Goal: Feedback & Contribution: Leave review/rating

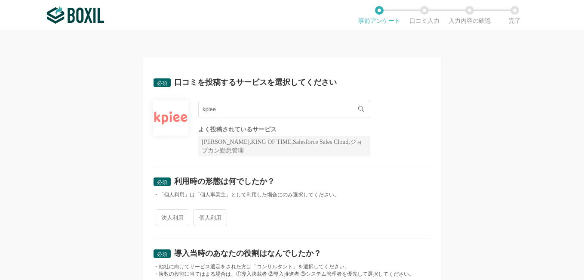
click at [173, 221] on span "法人利用" at bounding box center [173, 217] width 34 height 17
click at [163, 216] on input "法人利用" at bounding box center [161, 213] width 6 height 6
radio input "true"
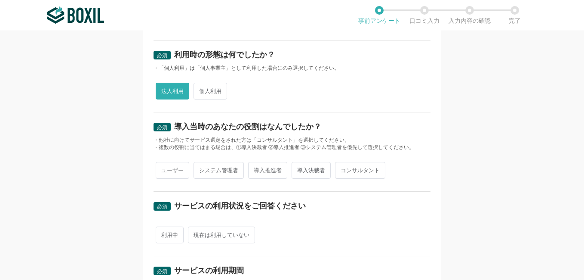
scroll to position [136, 0]
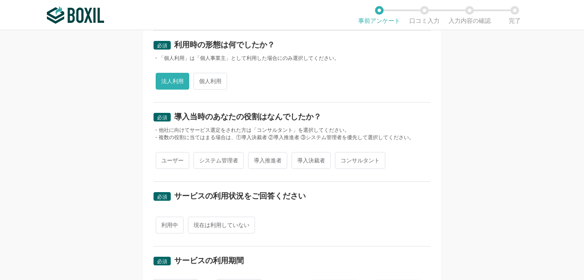
click at [265, 159] on span "導入推進者" at bounding box center [267, 160] width 39 height 17
click at [256, 159] on input "導入推進者" at bounding box center [253, 156] width 6 height 6
radio input "true"
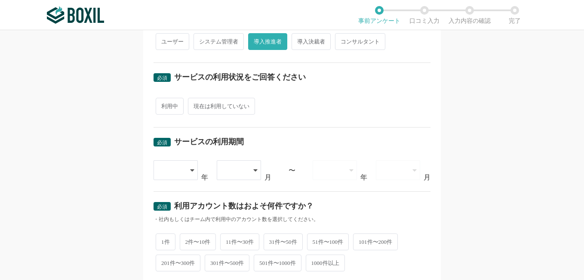
scroll to position [258, 0]
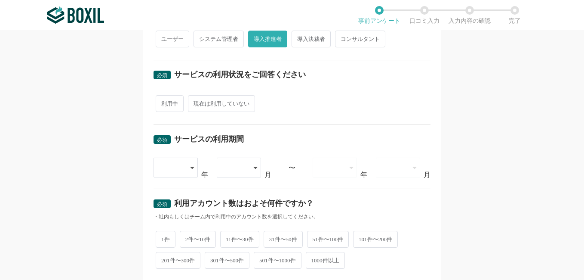
click at [162, 101] on span "利用中" at bounding box center [170, 103] width 28 height 17
click at [162, 101] on input "利用中" at bounding box center [161, 99] width 6 height 6
radio input "true"
click at [170, 169] on div at bounding box center [171, 167] width 25 height 19
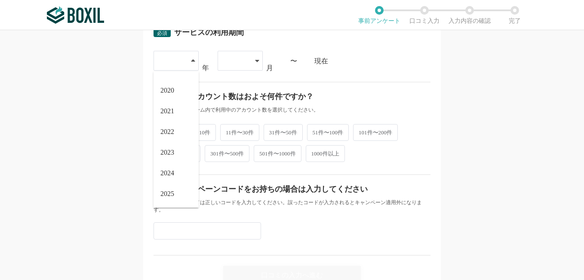
scroll to position [368, 0]
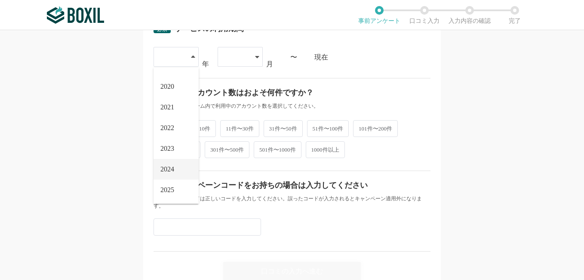
click at [168, 166] on span "2024" at bounding box center [167, 169] width 14 height 7
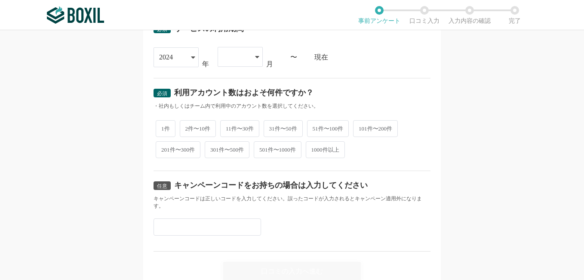
click at [250, 56] on div at bounding box center [240, 57] width 45 height 20
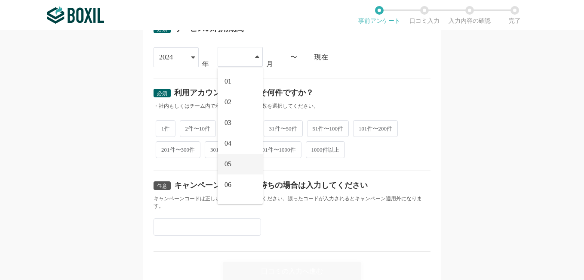
click at [236, 161] on li "05" at bounding box center [240, 164] width 45 height 21
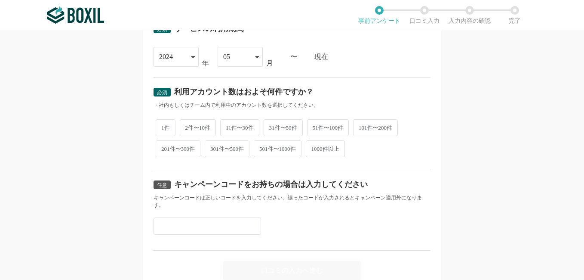
click at [298, 126] on span "31件〜50件" at bounding box center [283, 127] width 39 height 17
click at [271, 126] on input "31件〜50件" at bounding box center [269, 123] width 6 height 6
radio input "true"
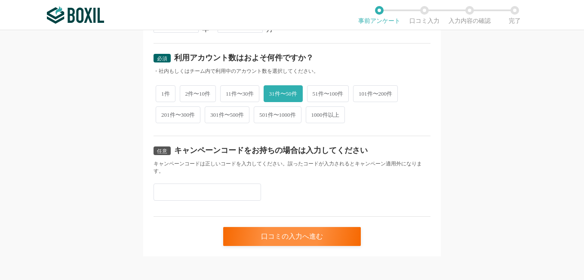
scroll to position [406, 0]
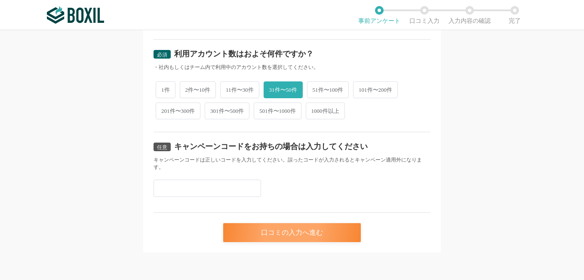
click at [292, 228] on div "口コミの入力へ進む" at bounding box center [292, 232] width 138 height 19
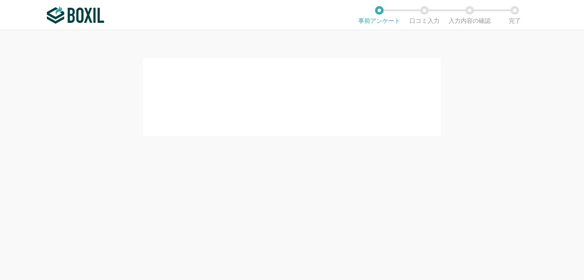
scroll to position [0, 0]
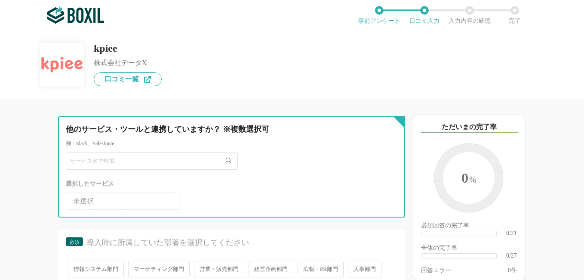
click at [134, 157] on input "text" at bounding box center [152, 160] width 172 height 17
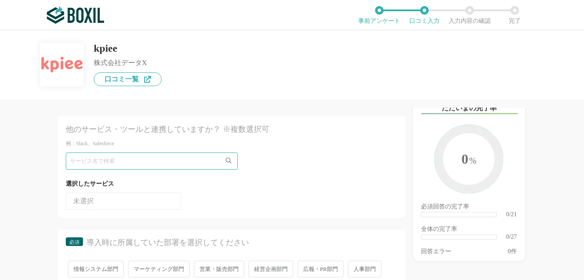
click at [101, 205] on li "未選択" at bounding box center [123, 200] width 115 height 17
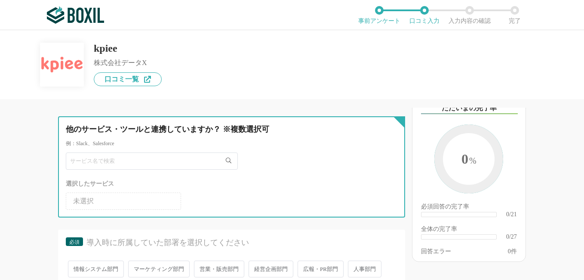
click at [102, 167] on input "text" at bounding box center [152, 160] width 172 height 17
type input "だ"
type input "販"
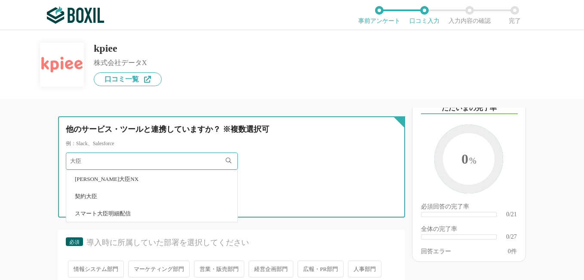
type input "大"
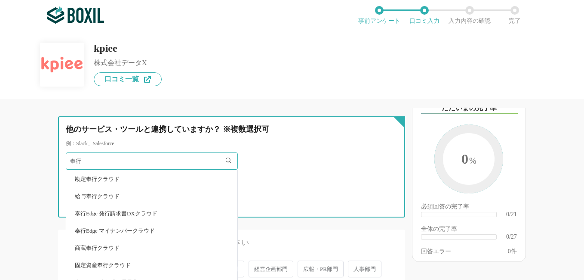
type input "奉行"
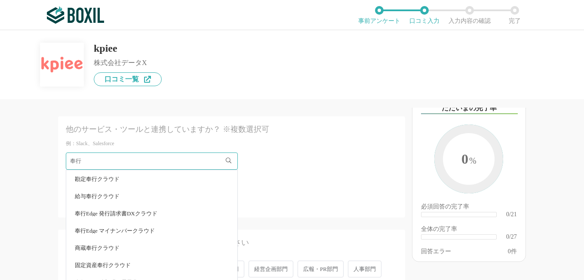
click at [106, 183] on li "勘定奉行クラウド" at bounding box center [151, 178] width 171 height 17
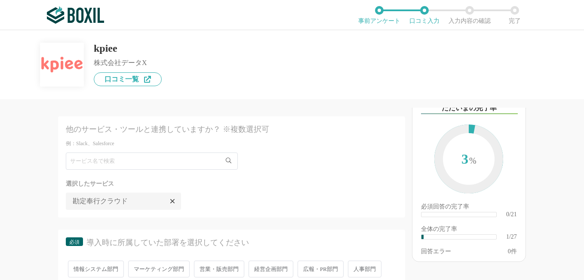
click at [280, 268] on span "経営企画部門" at bounding box center [271, 268] width 45 height 17
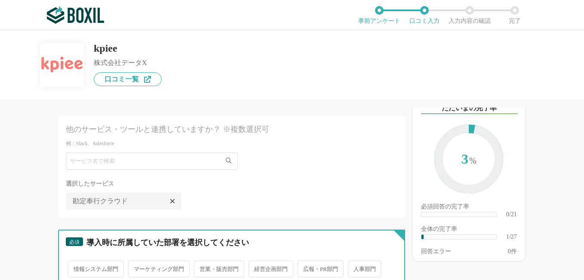
click at [256, 267] on input "経営企画部門" at bounding box center [254, 265] width 6 height 6
radio input "true"
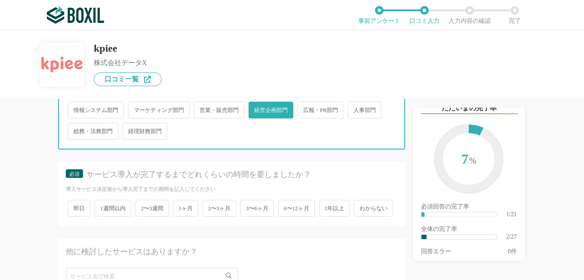
scroll to position [166, 0]
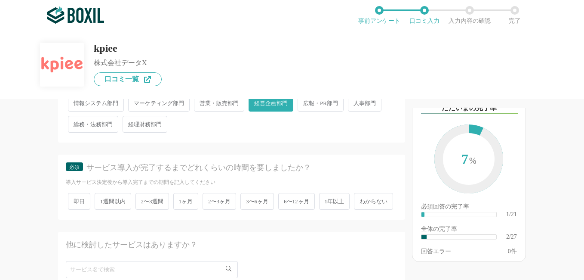
click at [219, 201] on span "2〜3ヶ月" at bounding box center [220, 201] width 34 height 17
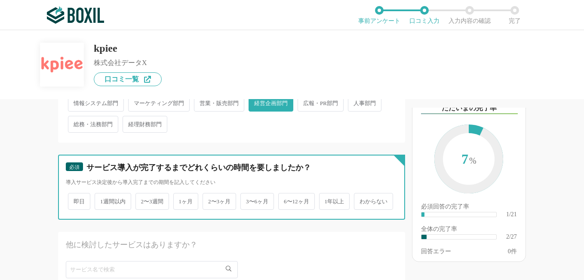
click at [210, 200] on input "2〜3ヶ月" at bounding box center [208, 197] width 6 height 6
radio input "true"
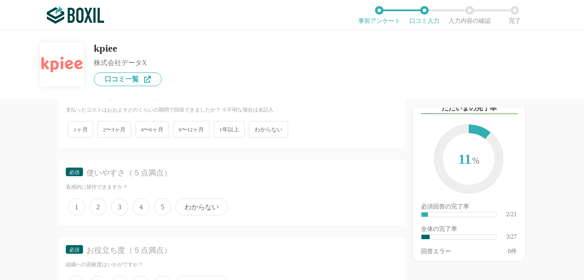
scroll to position [435, 0]
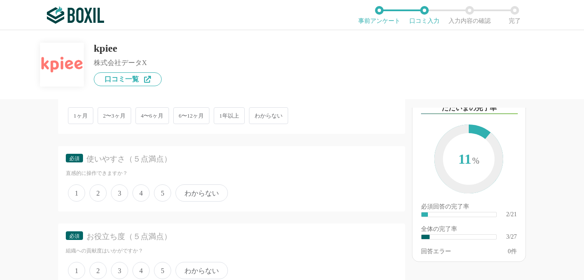
click at [546, 185] on div "以下のキーワードが含まれる口コミが読まれています ただいまの完了率 11 % 必須回答の完了率 ​ 2/21 全体の完了率 ​ 3/27 回答エラー 0 件" at bounding box center [494, 194] width 179 height 172
click at [229, 124] on span "1年以上" at bounding box center [229, 115] width 31 height 17
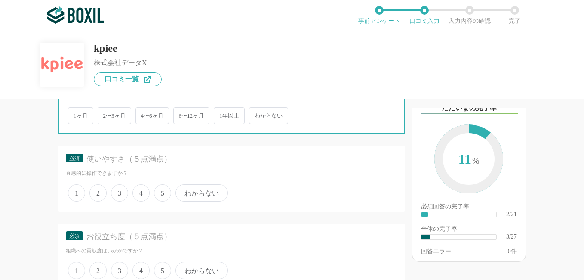
click at [222, 114] on input "1年以上" at bounding box center [219, 111] width 6 height 6
radio input "true"
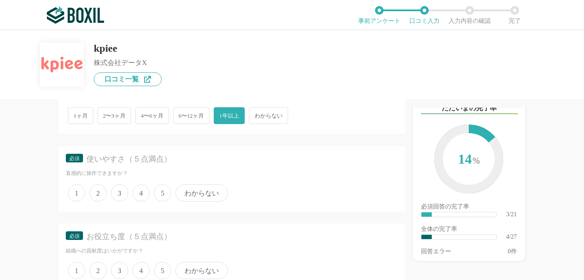
click at [267, 124] on span "わからない" at bounding box center [268, 115] width 39 height 17
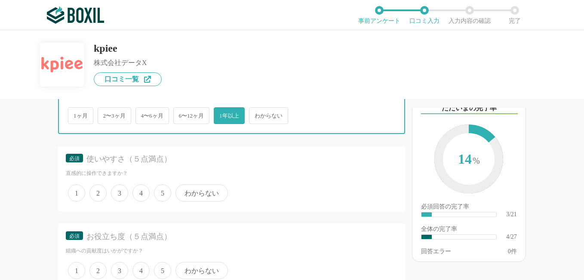
click at [257, 114] on input "わからない" at bounding box center [254, 111] width 6 height 6
radio input "true"
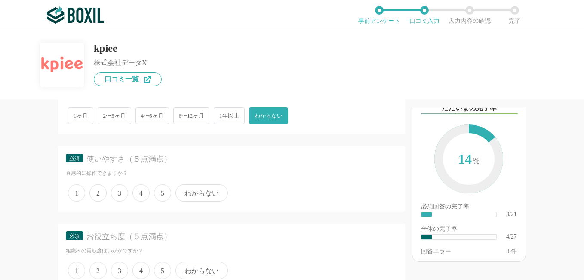
click at [123, 201] on span "3" at bounding box center [119, 192] width 17 height 17
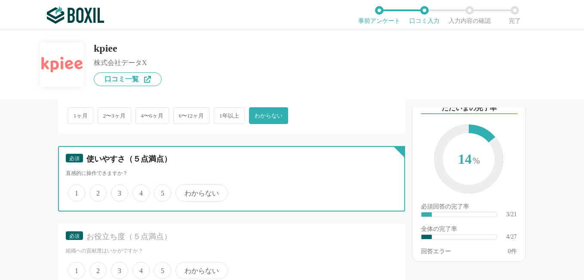
click at [119, 191] on input "3" at bounding box center [116, 188] width 6 height 6
radio input "true"
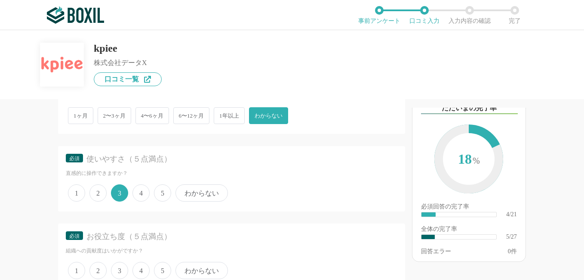
click at [145, 201] on span "4" at bounding box center [141, 192] width 17 height 17
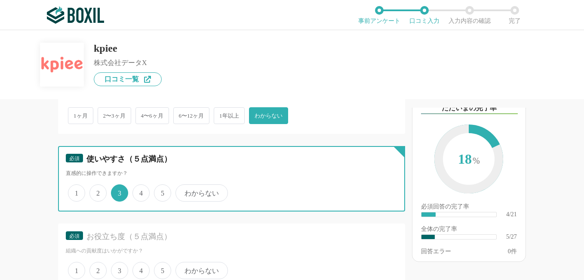
click at [140, 191] on input "4" at bounding box center [138, 188] width 6 height 6
radio input "true"
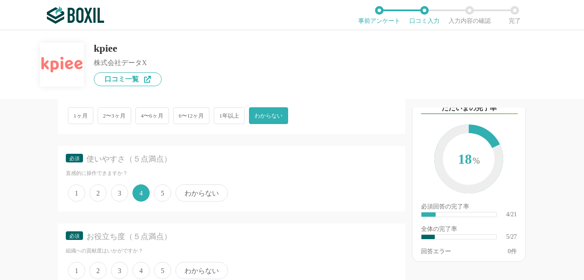
click at [577, 187] on div "以下のキーワードが含まれる口コミが読まれています ただいまの完了率 18 % 必須回答の完了率 ​ 4/21 全体の完了率 ​ 5/27 回答エラー 0 件" at bounding box center [494, 194] width 179 height 172
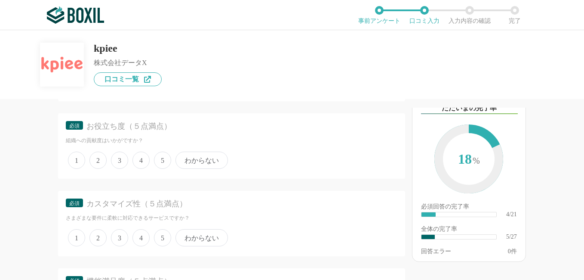
scroll to position [573, 0]
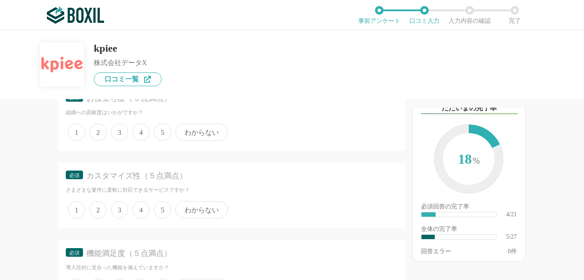
click at [142, 141] on span "4" at bounding box center [141, 131] width 17 height 17
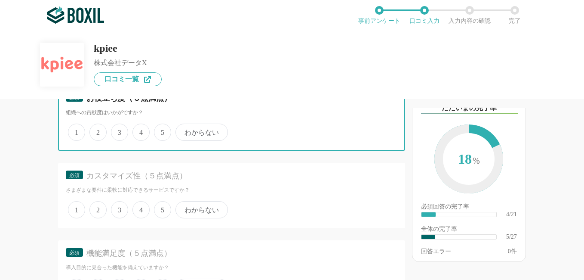
click at [140, 130] on input "4" at bounding box center [138, 128] width 6 height 6
radio input "true"
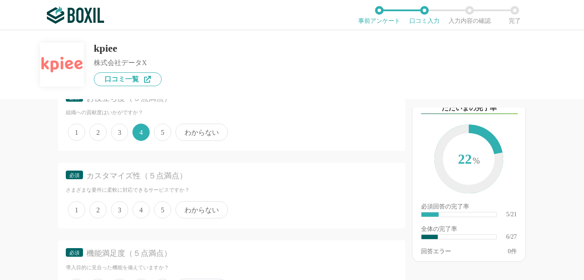
click at [165, 218] on span "5" at bounding box center [162, 209] width 17 height 17
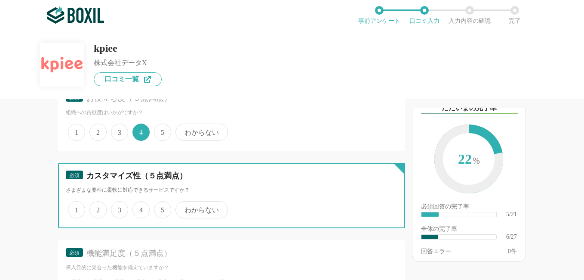
click at [162, 208] on input "5" at bounding box center [159, 205] width 6 height 6
radio input "true"
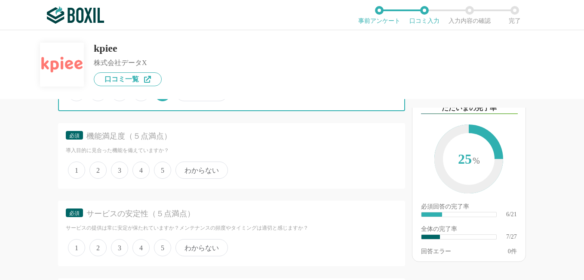
scroll to position [703, 0]
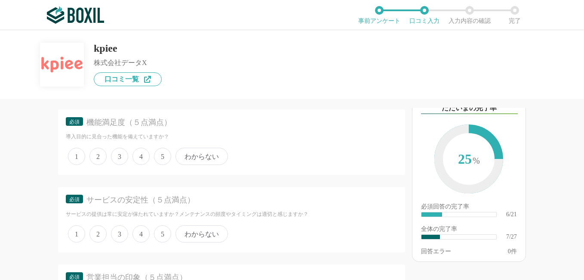
click at [168, 165] on span "5" at bounding box center [162, 156] width 17 height 17
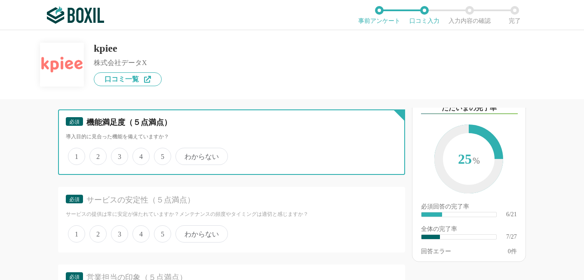
click at [162, 154] on input "5" at bounding box center [159, 152] width 6 height 6
radio input "true"
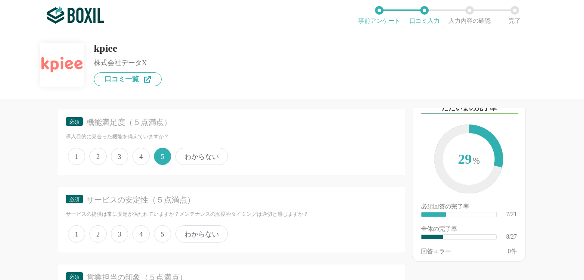
click at [139, 242] on span "4" at bounding box center [141, 233] width 17 height 17
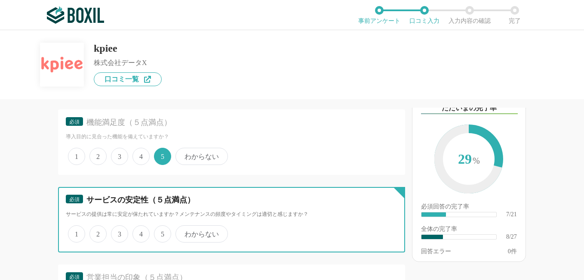
click at [139, 232] on input "4" at bounding box center [138, 229] width 6 height 6
radio input "true"
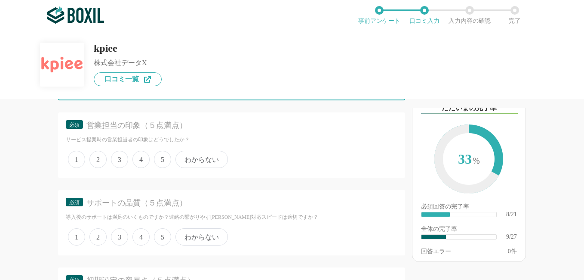
scroll to position [697, 0]
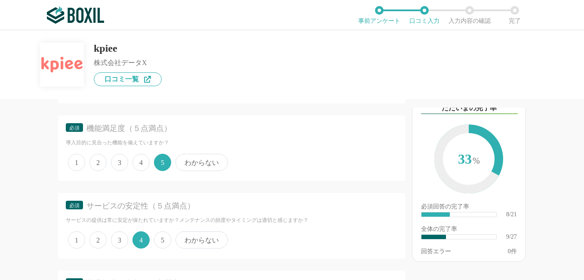
click at [158, 248] on span "5" at bounding box center [162, 239] width 17 height 17
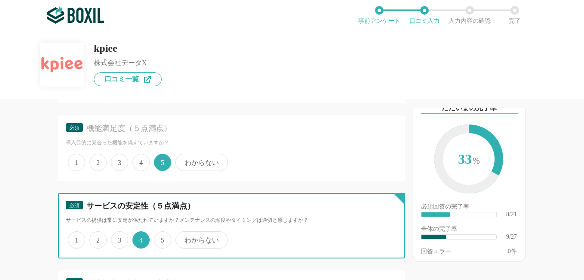
click at [158, 238] on input "5" at bounding box center [159, 235] width 6 height 6
radio input "true"
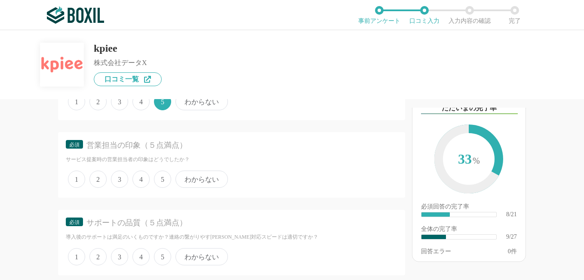
click at [162, 188] on span "5" at bounding box center [162, 178] width 17 height 17
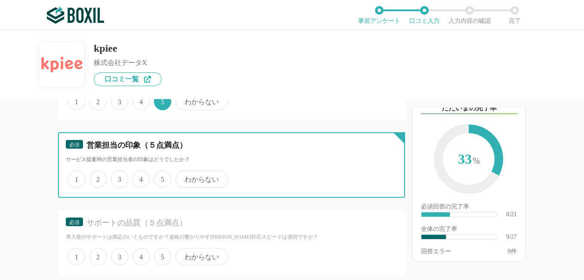
click at [162, 177] on input "5" at bounding box center [159, 175] width 6 height 6
radio input "true"
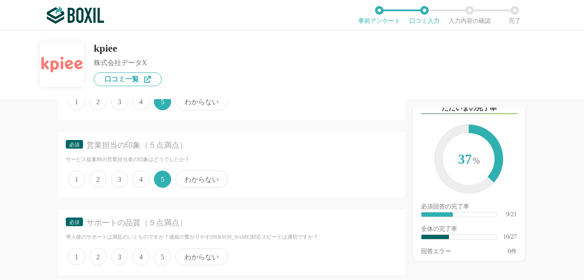
click at [161, 265] on span "5" at bounding box center [162, 256] width 17 height 17
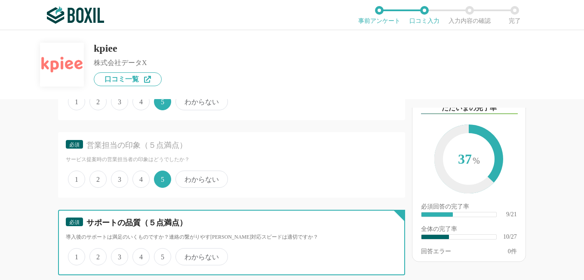
click at [161, 255] on input "5" at bounding box center [159, 252] width 6 height 6
radio input "true"
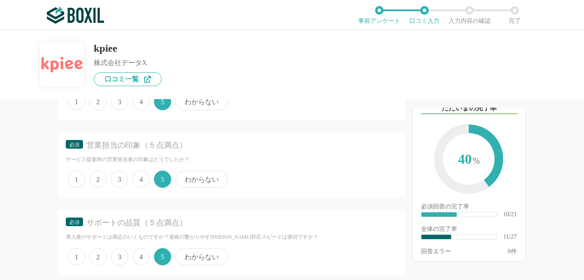
click at [137, 188] on span "4" at bounding box center [141, 178] width 17 height 17
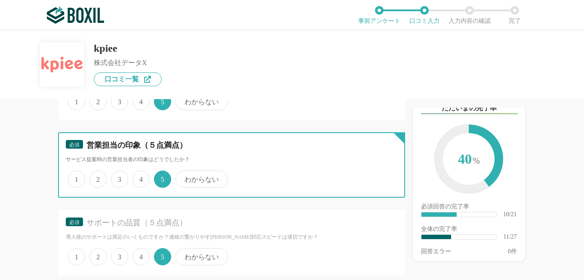
click at [137, 177] on input "4" at bounding box center [138, 175] width 6 height 6
radio input "true"
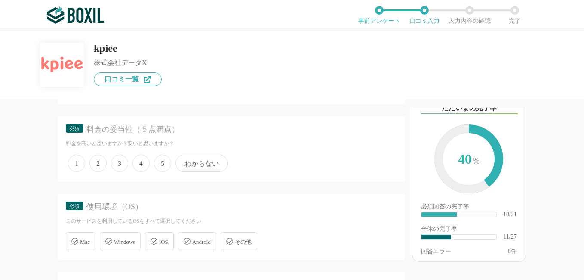
scroll to position [1153, 0]
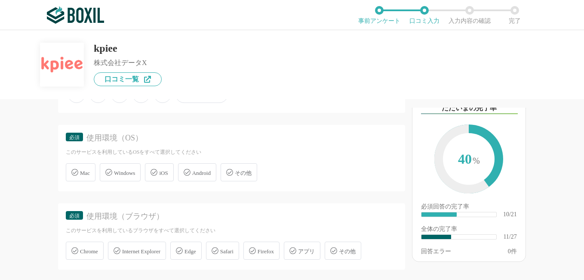
click at [130, 176] on span "Windows" at bounding box center [124, 173] width 21 height 6
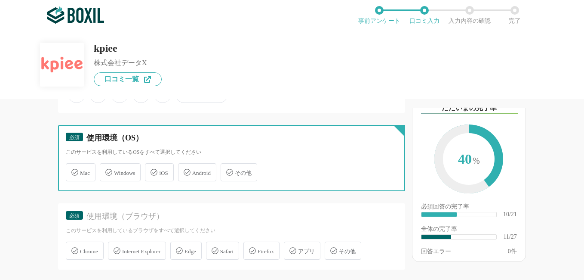
click at [107, 170] on input "Windows" at bounding box center [105, 167] width 6 height 6
checkbox input "true"
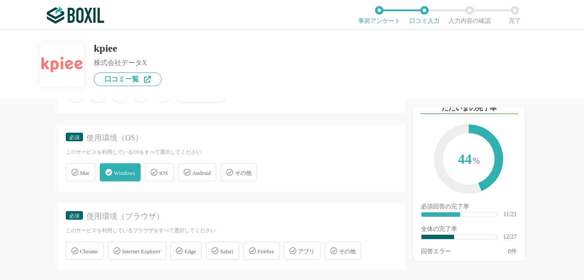
click at [196, 254] on span "Edge" at bounding box center [191, 251] width 12 height 6
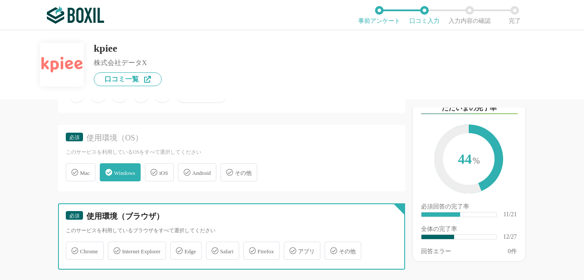
click at [178, 248] on input "Edge" at bounding box center [175, 246] width 6 height 6
checkbox input "true"
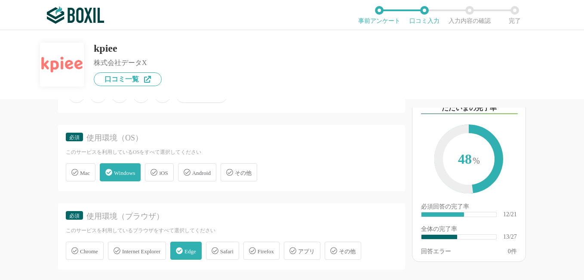
click at [77, 254] on icon at bounding box center [74, 250] width 7 height 7
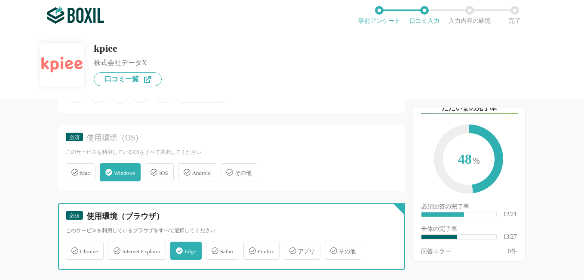
click at [73, 248] on input "Chrome" at bounding box center [71, 246] width 6 height 6
checkbox input "true"
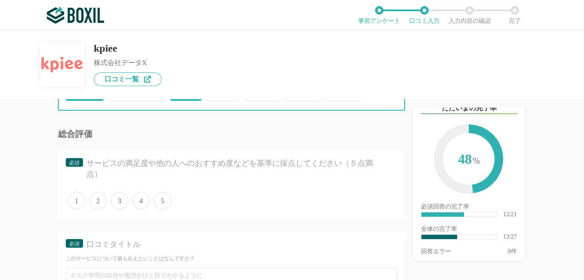
scroll to position [1318, 0]
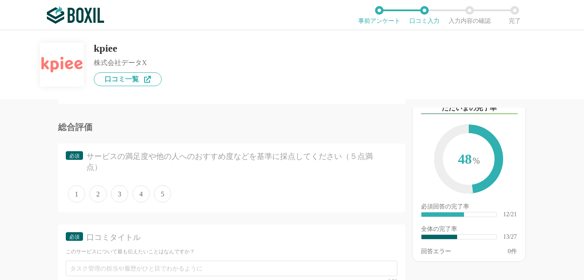
click at [163, 202] on span "5" at bounding box center [162, 193] width 17 height 17
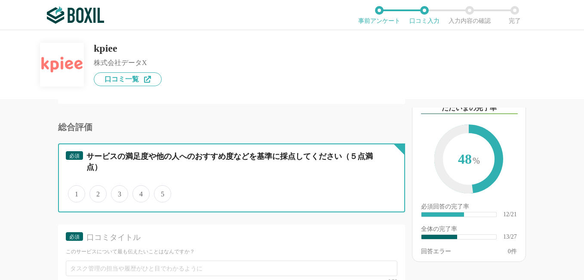
click at [162, 192] on input "5" at bounding box center [159, 189] width 6 height 6
radio input "true"
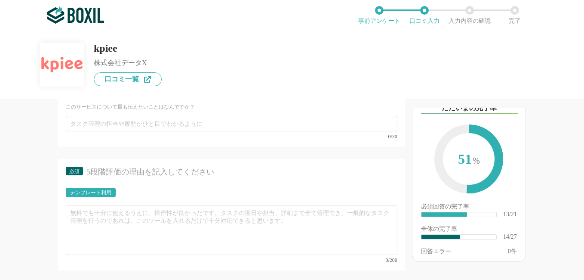
scroll to position [1435, 0]
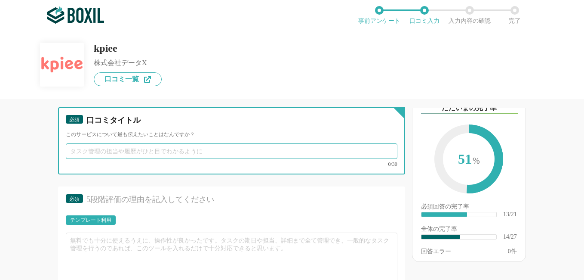
click at [147, 159] on input "text" at bounding box center [232, 150] width 332 height 15
paste input "部門別PLの可視化と営業実績の[PERSON_NAME]管理を実現できた"
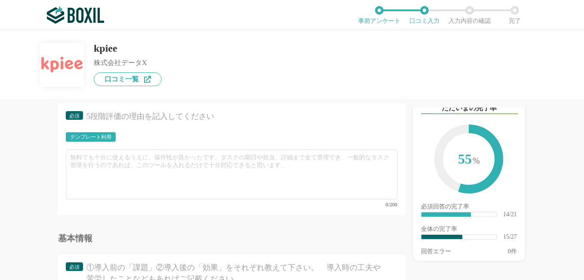
scroll to position [1525, 0]
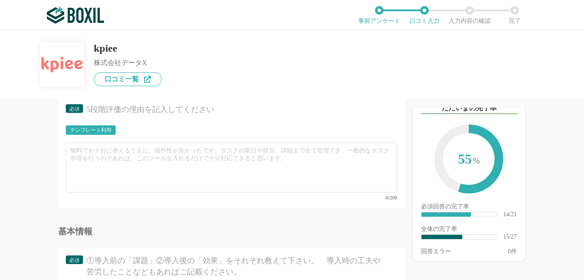
type input "部門別PLの可視化と営業実績の[PERSON_NAME]管理を実現できた"
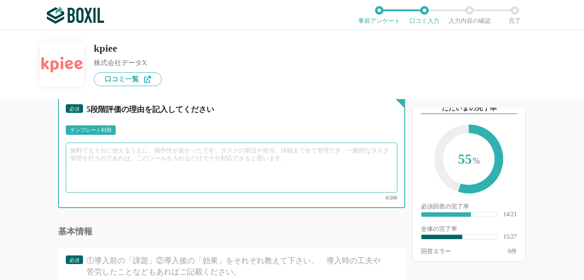
click at [181, 176] on textarea at bounding box center [232, 167] width 332 height 50
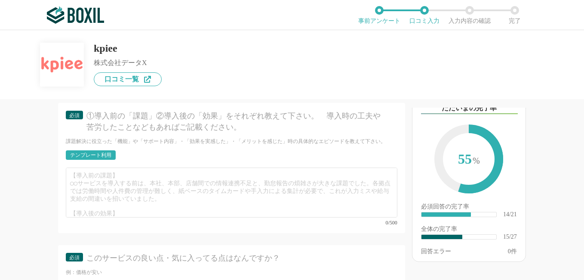
scroll to position [1676, 0]
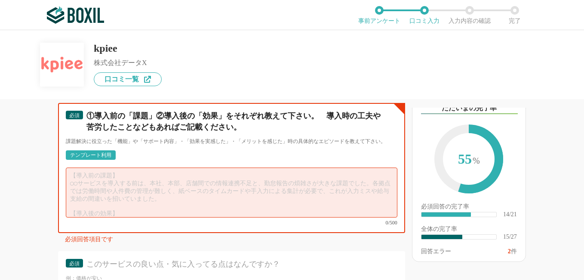
click at [201, 213] on textarea at bounding box center [232, 192] width 332 height 50
paste textarea "これまで確認できなかった部門別PLを可視化できるようになり、 更に営業担当者ごとの実績が可視化され、確認できるようになりました。 その中でこれまでできなかった…"
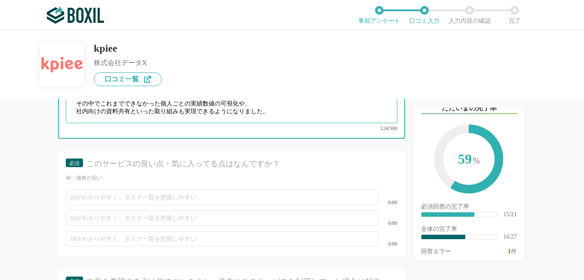
scroll to position [1764, 0]
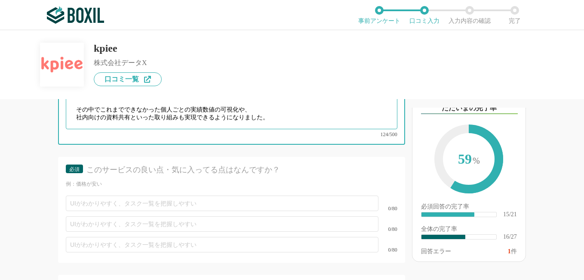
click at [274, 117] on textarea "これまで確認できなかった部門別PLを可視化できるようになり、 更に営業担当者ごとの実績が可視化され、確認できるようになりました。 その中でこれまでできなかった…" at bounding box center [232, 104] width 332 height 50
type textarea "これまで確認できなかった部門別PLを可視化できるようになり、 更に営業担当者ごとの実績が可視化され、確認できるようになりました。 その中でこれまでできなかった…"
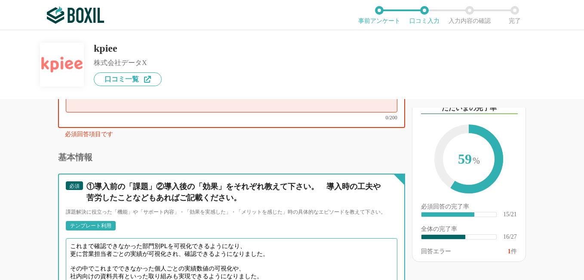
scroll to position [1612, 0]
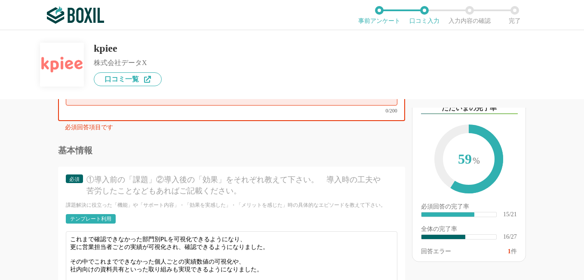
click at [408, 217] on div "以下のキーワードが含まれる口コミが読まれています ただいまの完了率 59 % 必須回答の完了率 ​ 15/21 全体の完了率 ​ 16/27 回答エラー 1 件" at bounding box center [494, 194] width 179 height 172
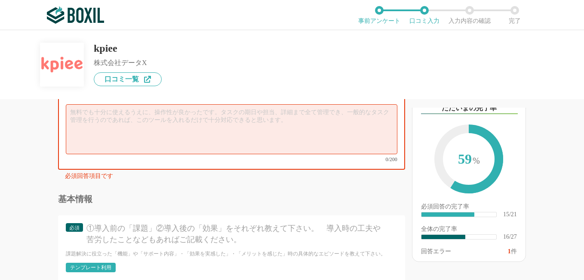
scroll to position [1508, 0]
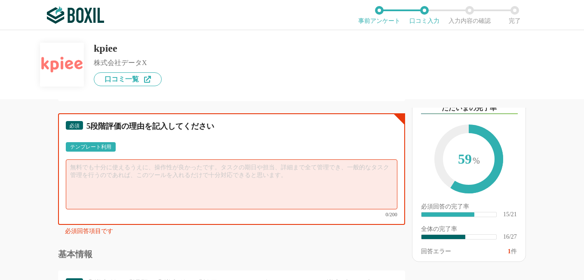
click at [242, 187] on textarea at bounding box center [232, 184] width 332 height 50
paste textarea "導入前は、部門別のPLや営業担当者ごとの実績が見えず、数値の把握に時間がかかっていましたが、 導入後は、バラバラに管理されていた情報を一元化でき、必要な数値を…"
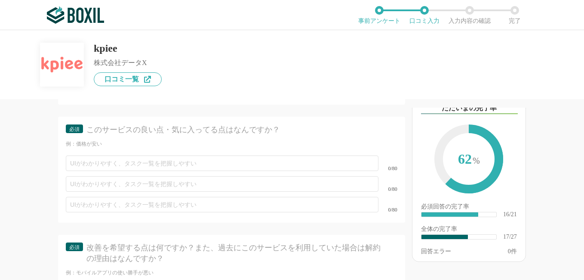
scroll to position [1791, 0]
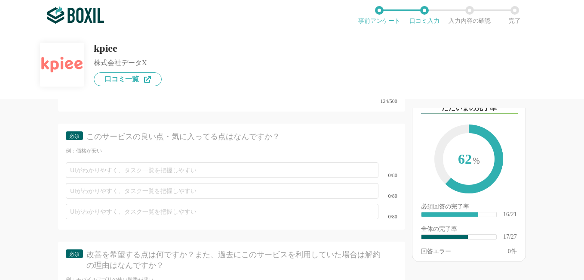
type textarea "導入前は、部門別のPLや営業担当者ごとの実績が見えず、数値の把握に時間がかかっていましたが、 導入後は、バラバラに管理されていた情報を一元化でき、必要な数値を…"
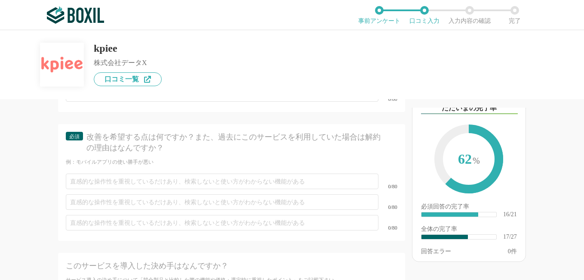
scroll to position [1922, 0]
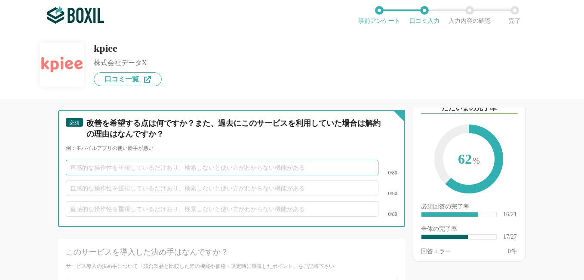
click at [175, 175] on input "text" at bounding box center [222, 167] width 313 height 15
paste input "社内の対応方針が変化した際に、状況に即して、kpieeの担当者が変更対応をしてくれるサポート体制の部分です。"
type input "社内の対応方針が変化した際に、状況に即して、kpieeの担当者が変更対応をしてくれるサポート体制の部分です。"
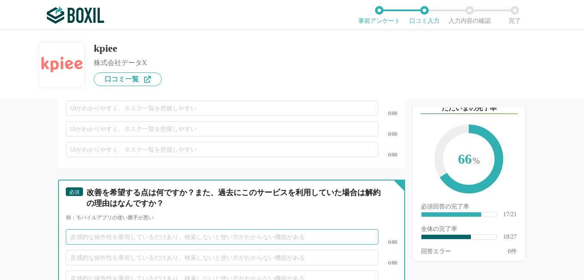
scroll to position [1757, 0]
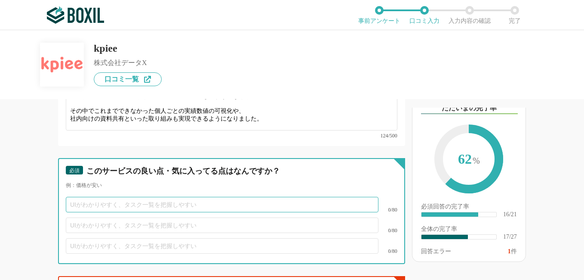
click at [315, 212] on input "text" at bounding box center [222, 204] width 313 height 15
paste input "社内の対応方針が変化した際に、状況に即して、kpieeの担当者が変更対応をしてくれるサポート体制の部分です。"
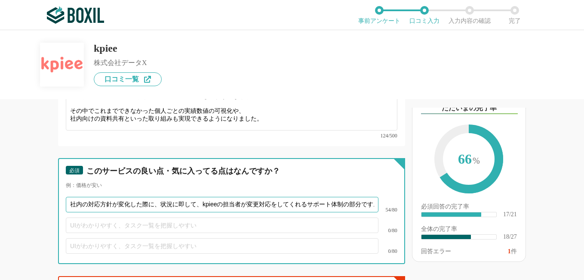
scroll to position [0, 10]
type input "社内の対応方針が変化した際に、状況に即して、kpieeの担当者が変更対応をしてくれるサポート体制の部分です。"
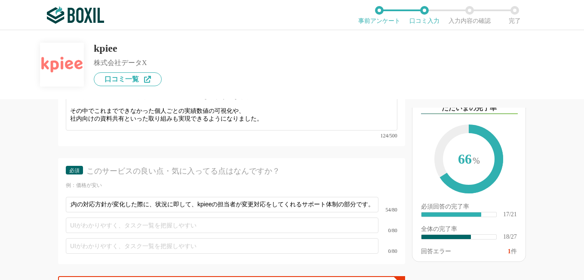
scroll to position [0, 0]
click at [314, 227] on div "0/80" at bounding box center [232, 225] width 332 height 21
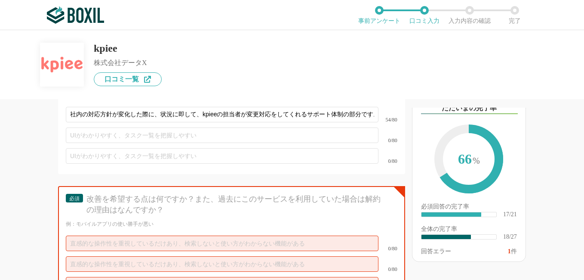
scroll to position [1867, 0]
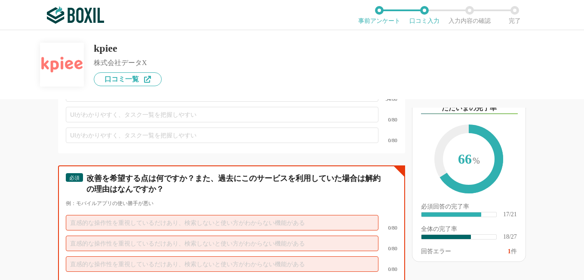
click at [215, 230] on input "text" at bounding box center [222, 222] width 313 height 15
paste input "・弊社のデータ量が多いのと複雑なロジックで対応を依頼しているため、構築までの時間がかかっている"
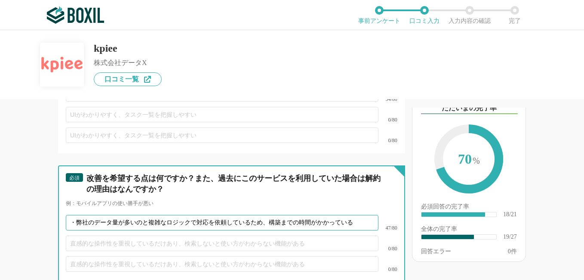
type input "・弊社のデータ量が多いのと複雑なロジックで対応を依頼しているため、構築までの時間がかかっている"
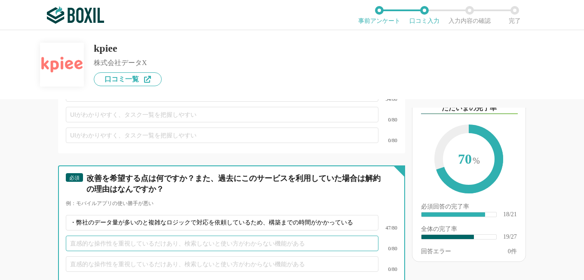
click at [91, 251] on input "text" at bounding box center [222, 242] width 313 height 15
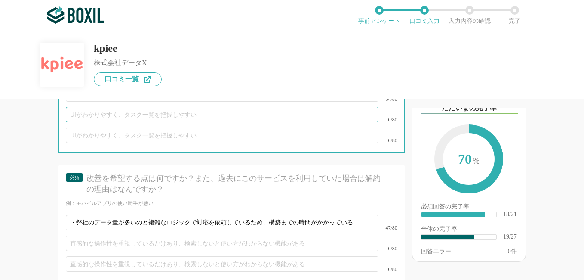
click at [178, 122] on input "text" at bounding box center [222, 114] width 313 height 15
paste input "・OneDrive、SharePointとの自動連係ができていないので、出来るようにしてほしい"
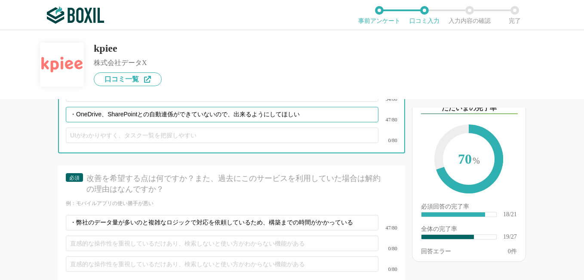
type input "・OneDrive、SharePointとの自動連係ができていないので、出来るようにしてほしい"
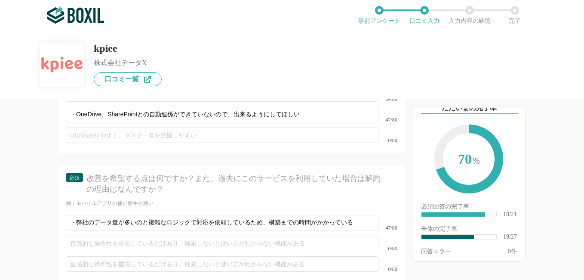
click at [407, 179] on div "以下のキーワードが含まれる口コミが読まれています ただいまの完了率 70 % 必須回答の完了率 ​ 18/21 全体の完了率 ​ 19/27 回答エラー 0 件" at bounding box center [494, 194] width 179 height 172
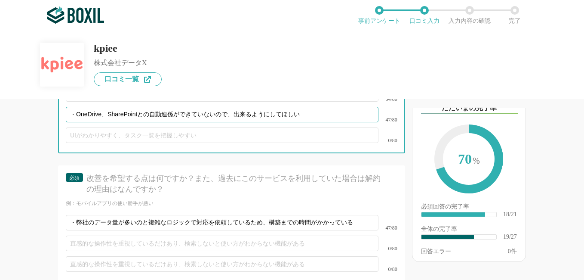
click at [79, 122] on input "・OneDrive、SharePointとの自動連係ができていないので、出来るようにしてほしい" at bounding box center [222, 114] width 313 height 15
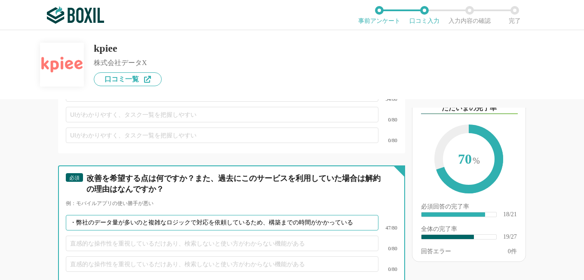
click at [77, 228] on input "・弊社のデータ量が多いのと複雑なロジックで対応を依頼しているため、構築までの時間がかかっている" at bounding box center [222, 222] width 313 height 15
type input "弊社のデータ量が多いのと複雑なロジックで対応を依頼しているため、構築までの時間がかかっている"
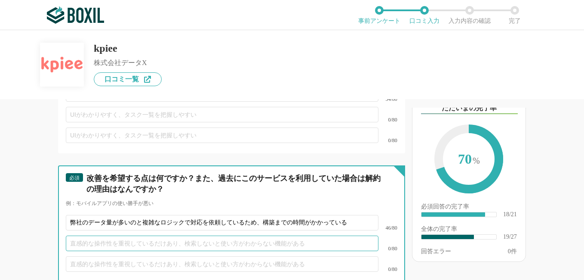
click at [93, 251] on input "text" at bounding box center [222, 242] width 313 height 15
paste input "・OneDrive、SharePointとの自動連係ができていないので、出来るようにしてほしい"
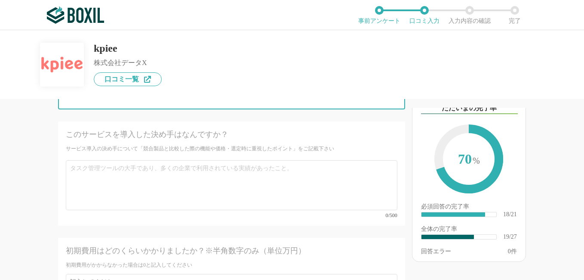
scroll to position [2047, 0]
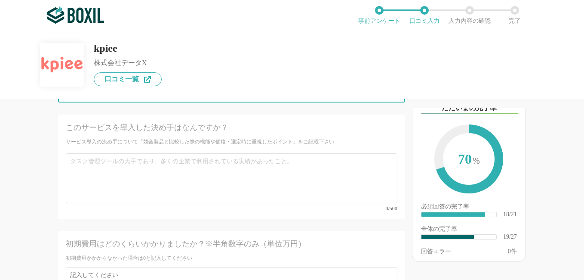
type input "OneDrive、SharePointとの自動連係ができていないので、出来るようにしてほしい"
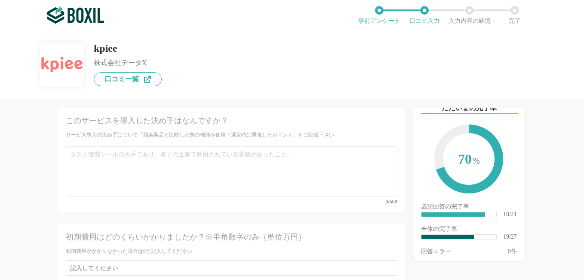
scroll to position [2067, 0]
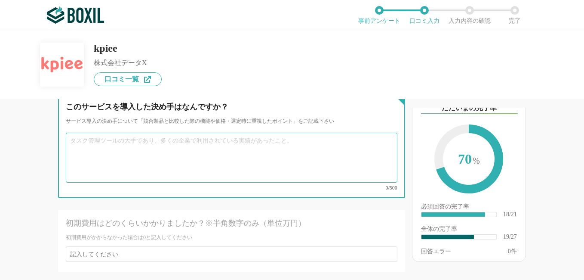
click at [210, 153] on textarea at bounding box center [232, 158] width 332 height 50
type textarea "ｓ"
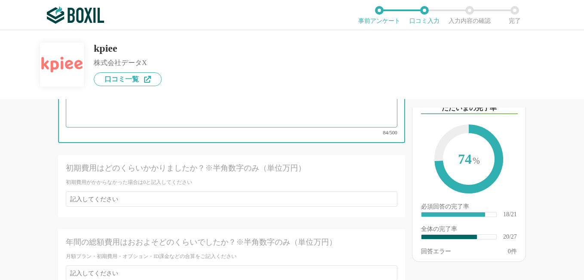
scroll to position [2129, 0]
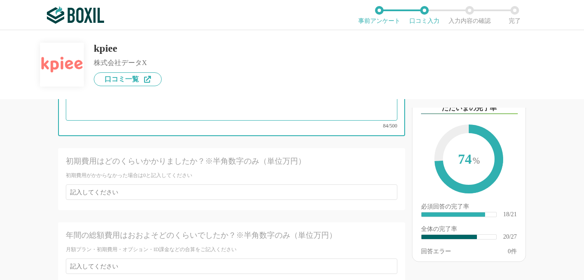
type textarea "Saasだけでなく、経営企画の実務フォロー対応のBpaas対応に魅了に関しました。費用感としても導入しやすく経営指標の可視化を始めるうえで取り掛かりやすいサー…"
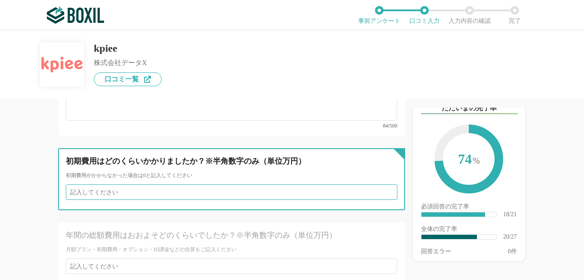
click at [206, 199] on input "number" at bounding box center [232, 191] width 332 height 15
type input "4"
type input "3"
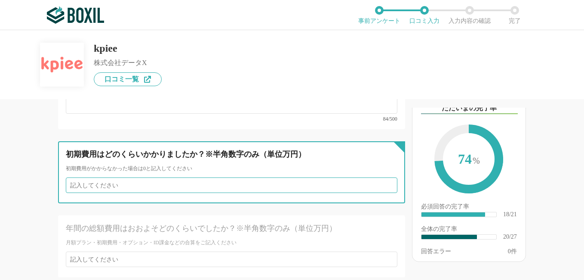
scroll to position [2150, 0]
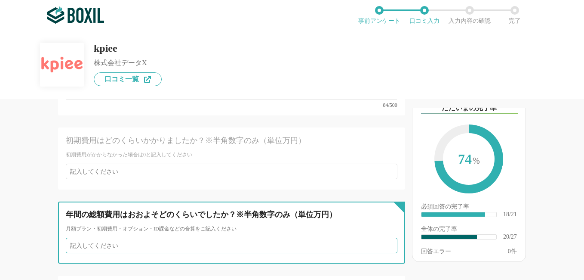
click at [302, 245] on input "number" at bounding box center [232, 244] width 332 height 15
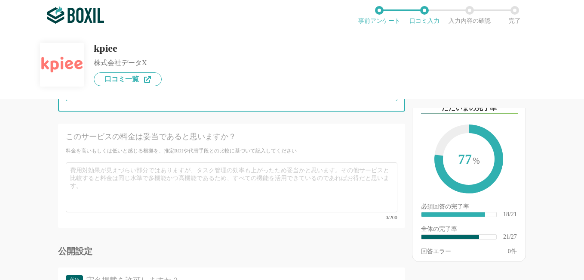
scroll to position [2322, 0]
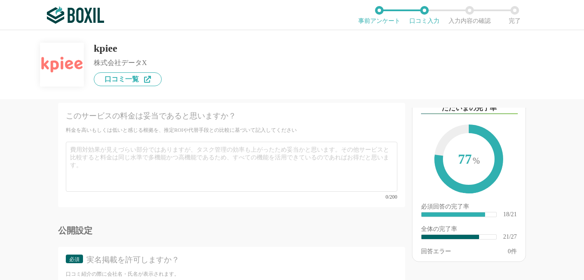
type input "360"
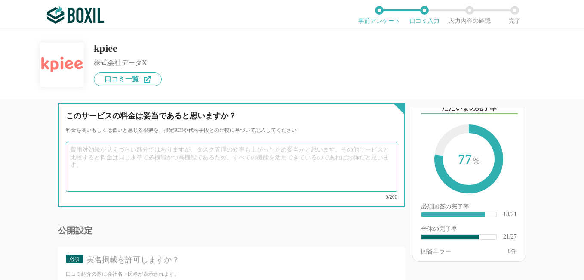
click at [176, 170] on textarea at bounding box center [232, 167] width 332 height 50
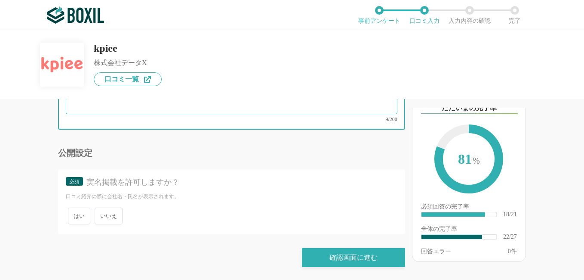
type textarea "妥当だと思います。"
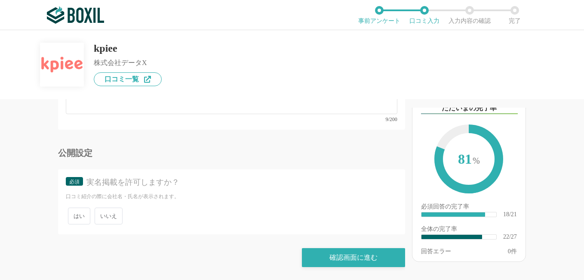
click at [114, 217] on span "いいえ" at bounding box center [109, 215] width 28 height 17
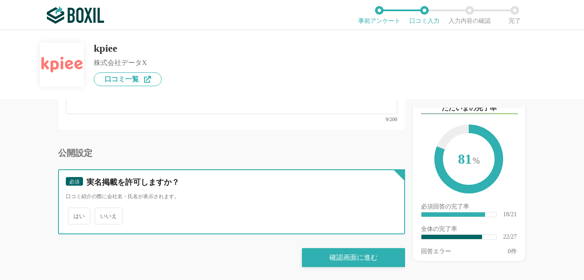
click at [102, 214] on input "いいえ" at bounding box center [100, 212] width 6 height 6
radio input "true"
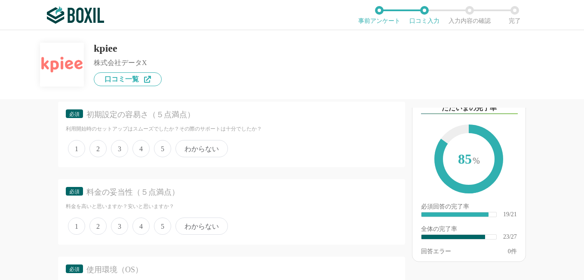
scroll to position [1035, 0]
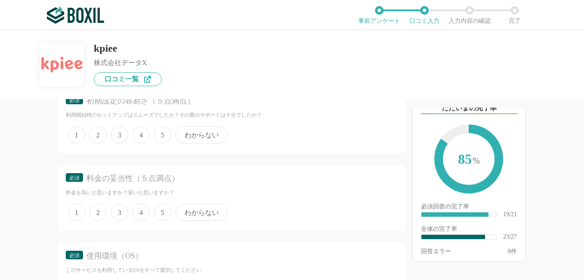
click at [145, 143] on span "4" at bounding box center [141, 134] width 17 height 17
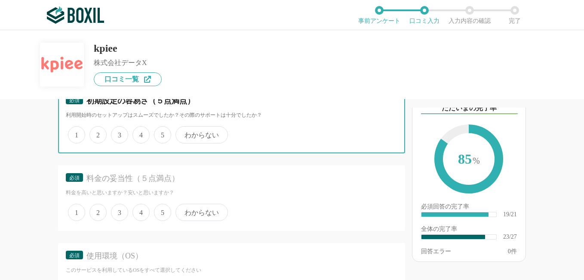
click at [140, 133] on input "4" at bounding box center [138, 130] width 6 height 6
radio input "true"
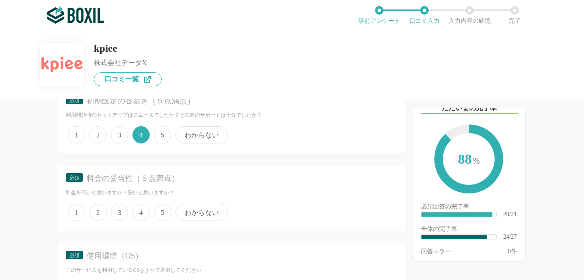
click at [166, 221] on span "5" at bounding box center [162, 211] width 17 height 17
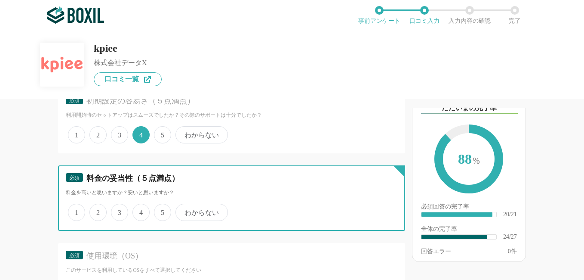
click at [162, 210] on input "5" at bounding box center [159, 208] width 6 height 6
radio input "true"
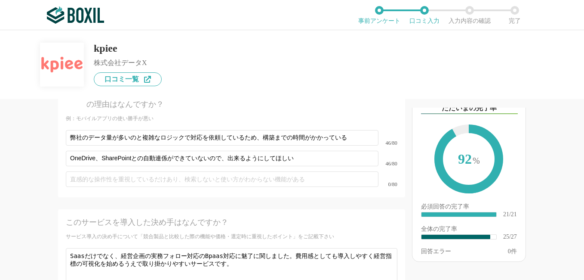
scroll to position [2400, 0]
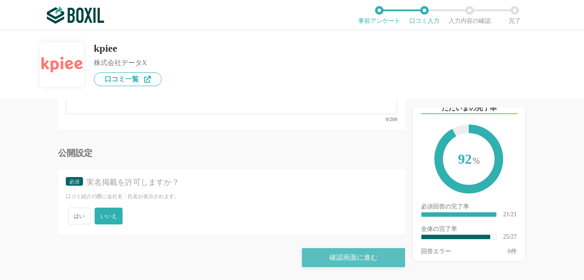
click at [360, 256] on div "確認画面に進む" at bounding box center [353, 257] width 103 height 19
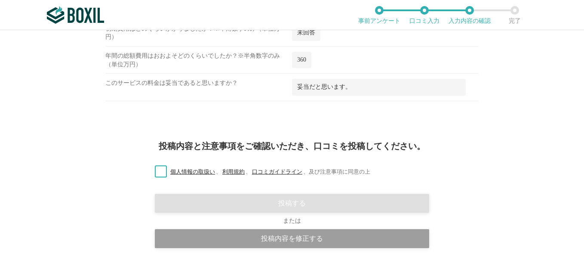
scroll to position [1025, 0]
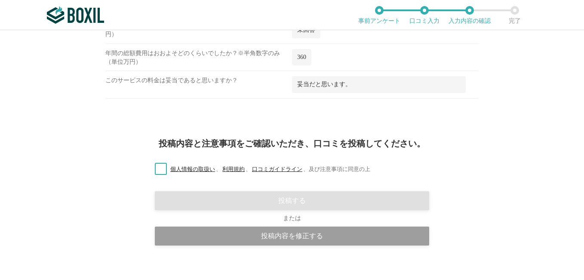
click at [157, 165] on label "個人情報の取扱い 、 利用規約 、 口コミガイドライン 、 及び注意事項に同意の上" at bounding box center [259, 169] width 222 height 9
click at [0, 0] on input "個人情報の取扱い 、 利用規約 、 口コミガイドライン 、 及び注意事項に同意の上" at bounding box center [0, 0] width 0 height 0
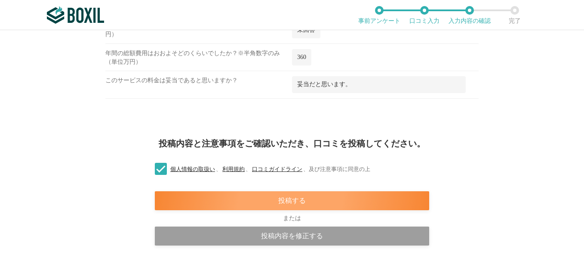
click at [323, 191] on div "投稿する" at bounding box center [292, 200] width 274 height 19
